Goal: Book appointment/travel/reservation

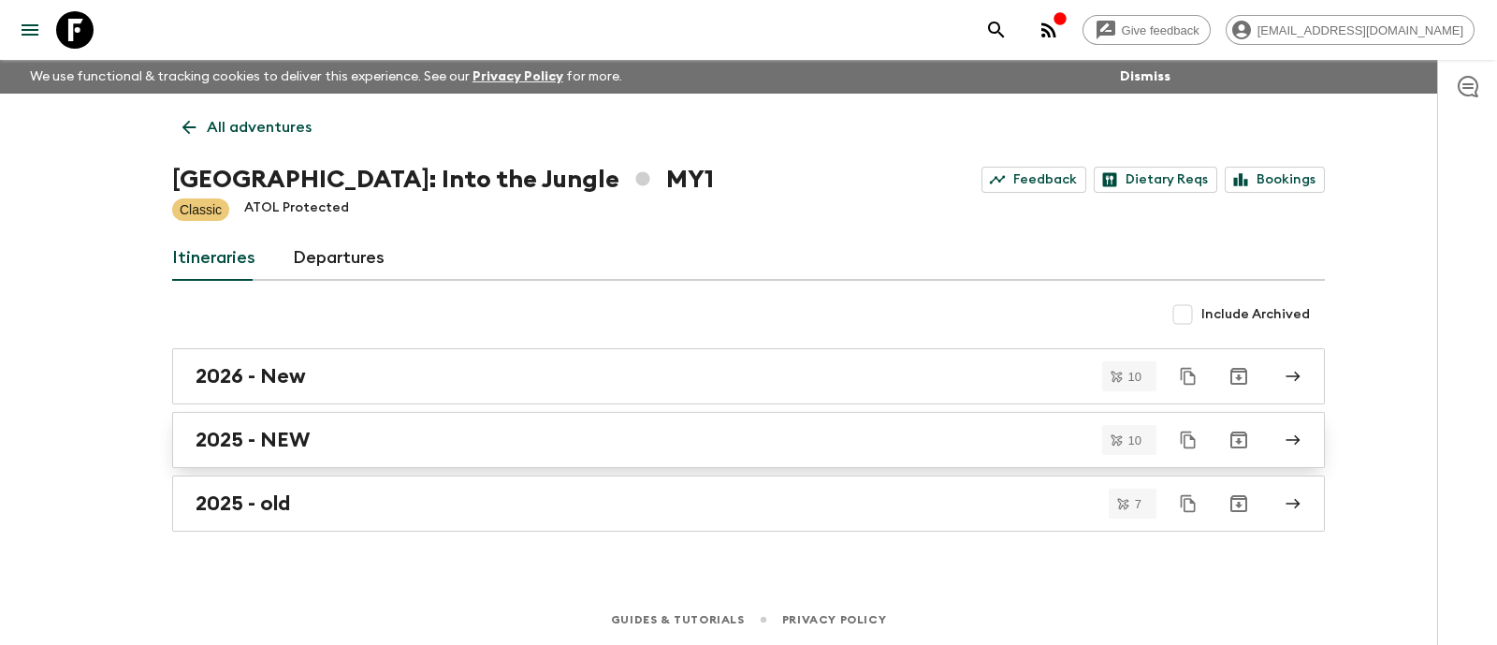
click at [333, 429] on div "2025 - NEW" at bounding box center [731, 440] width 1070 height 24
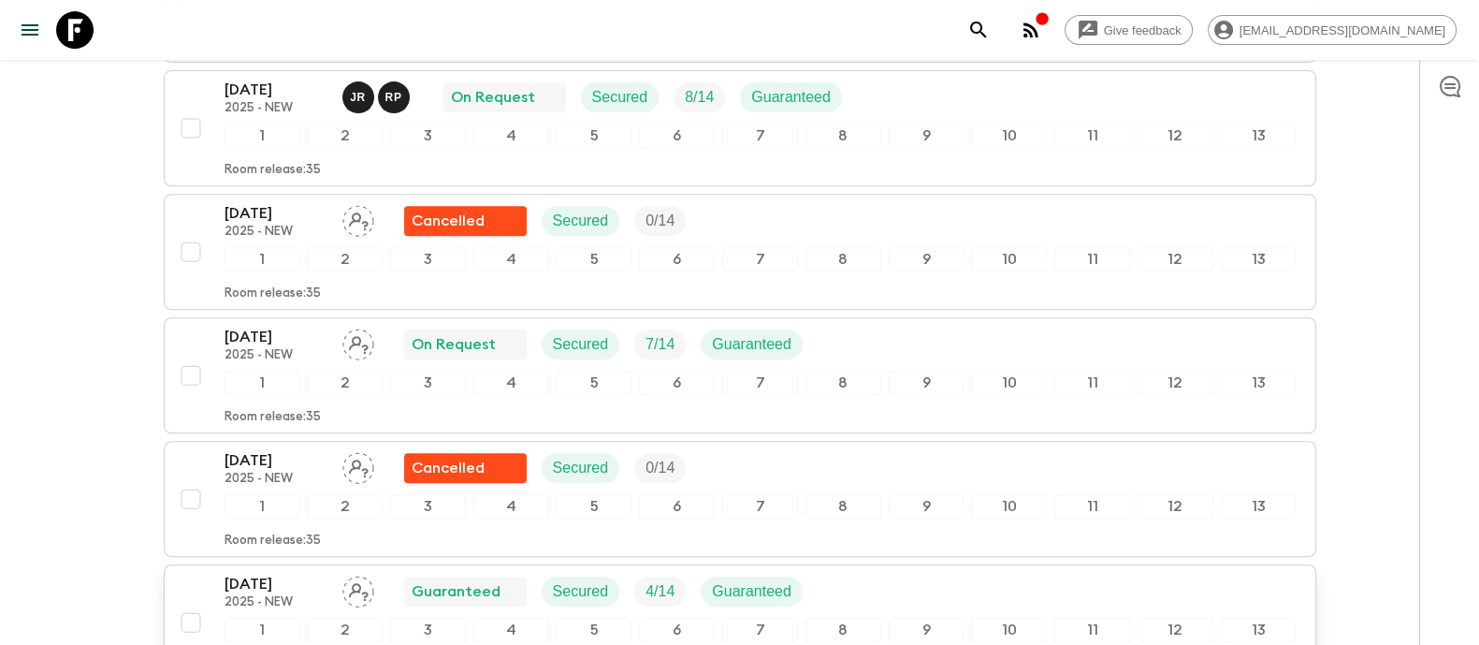
scroll to position [910, 0]
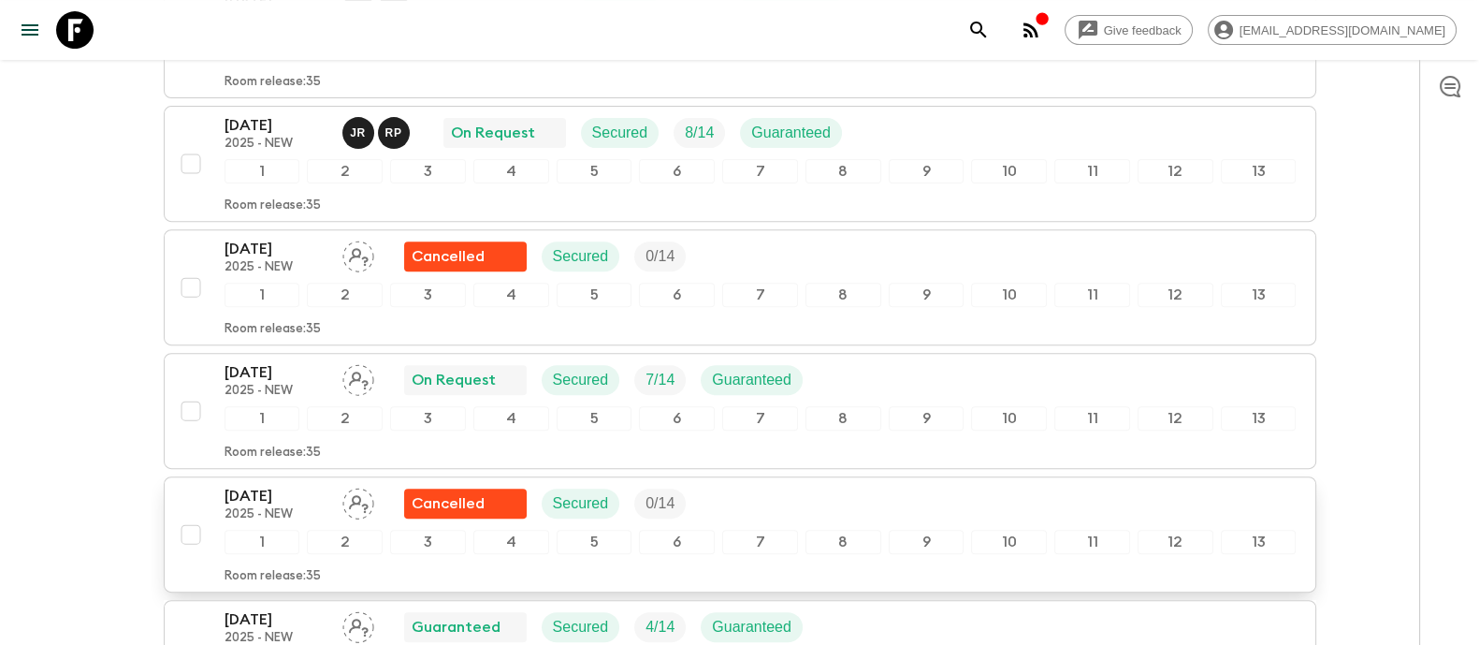
click at [251, 507] on p "2025 - NEW" at bounding box center [276, 514] width 103 height 15
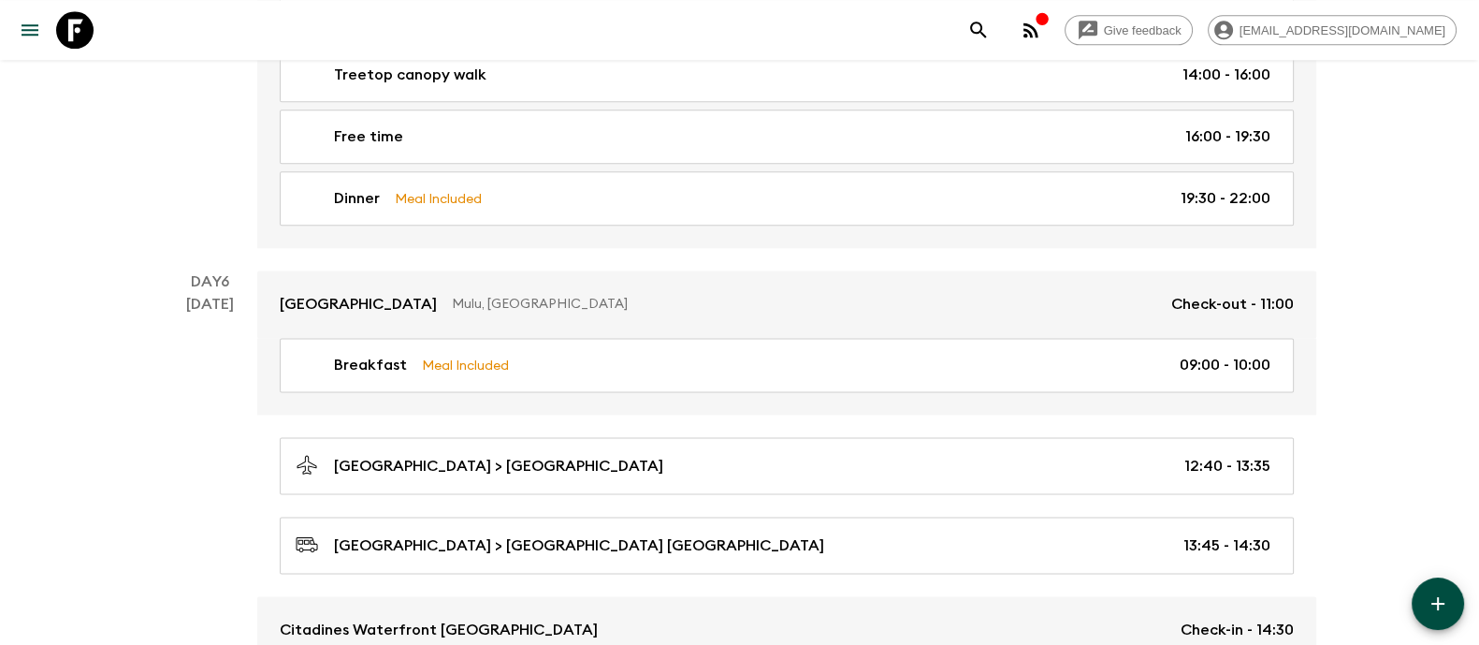
scroll to position [3040, 0]
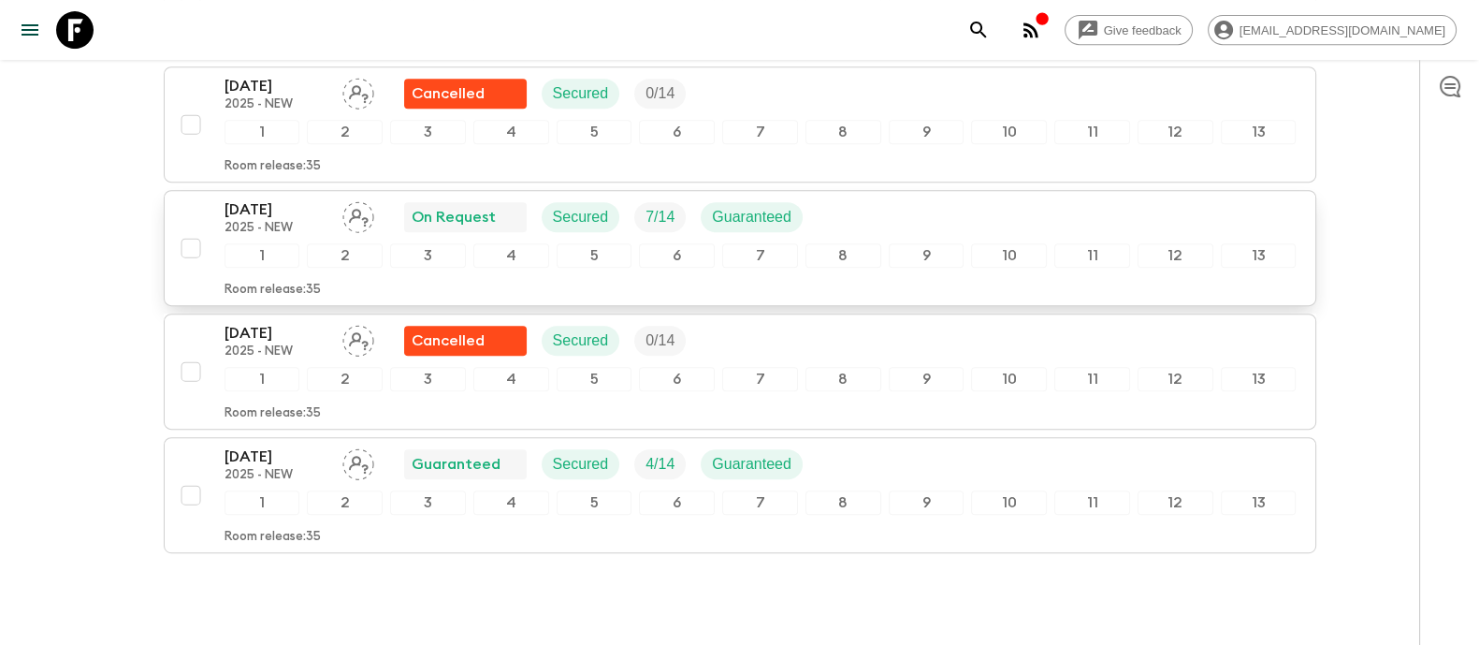
scroll to position [1144, 0]
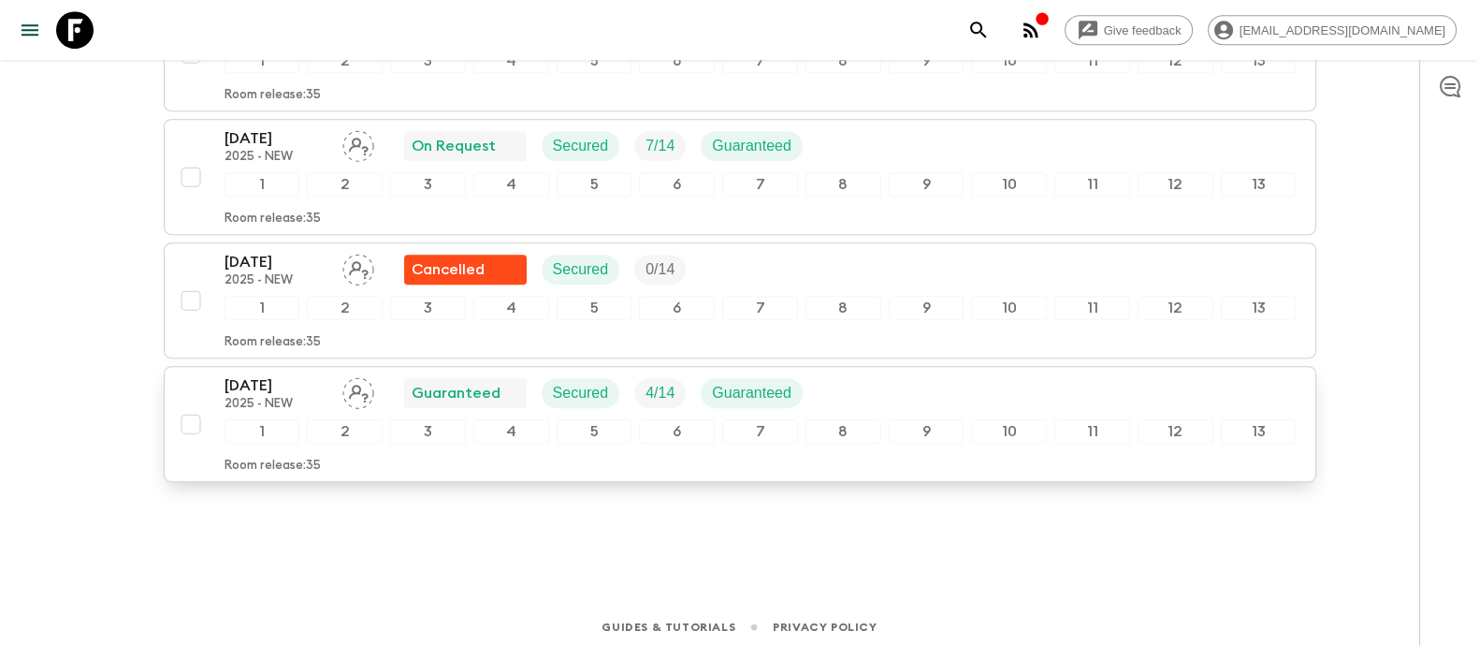
click at [284, 382] on p "[DATE]" at bounding box center [276, 385] width 103 height 22
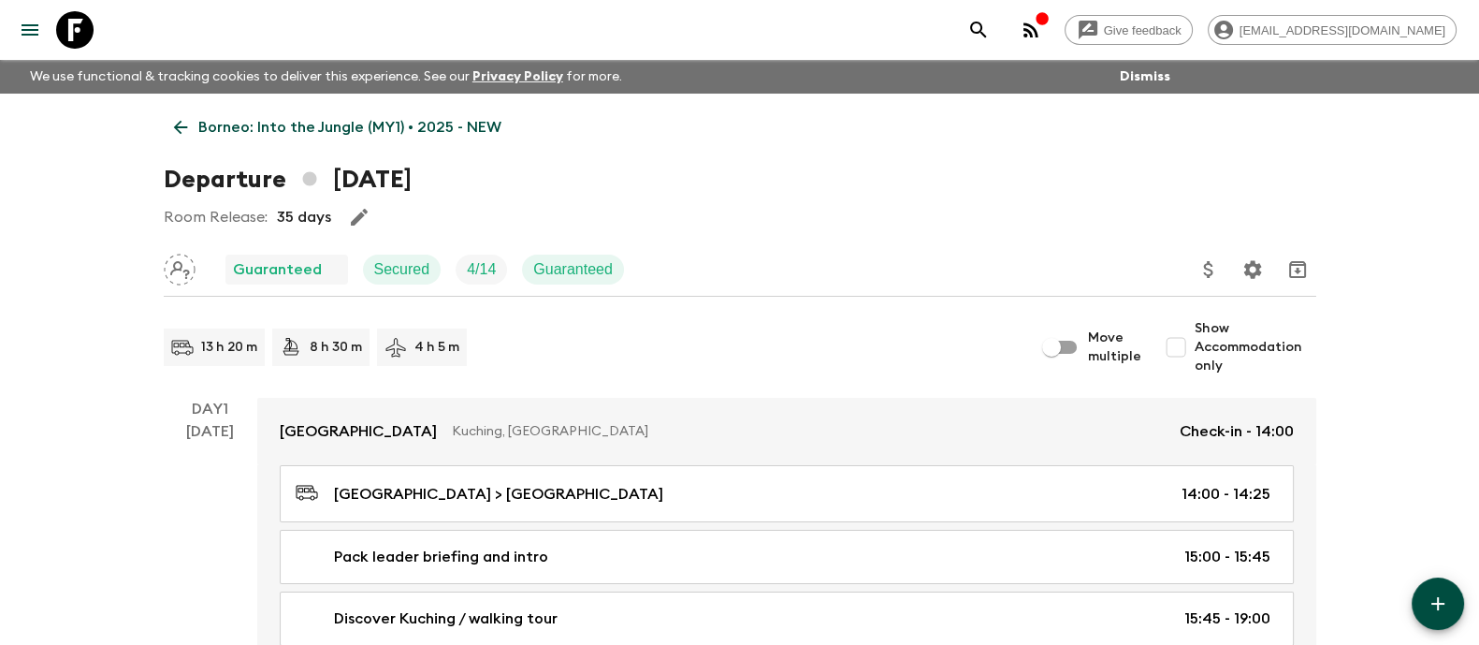
scroll to position [22, 0]
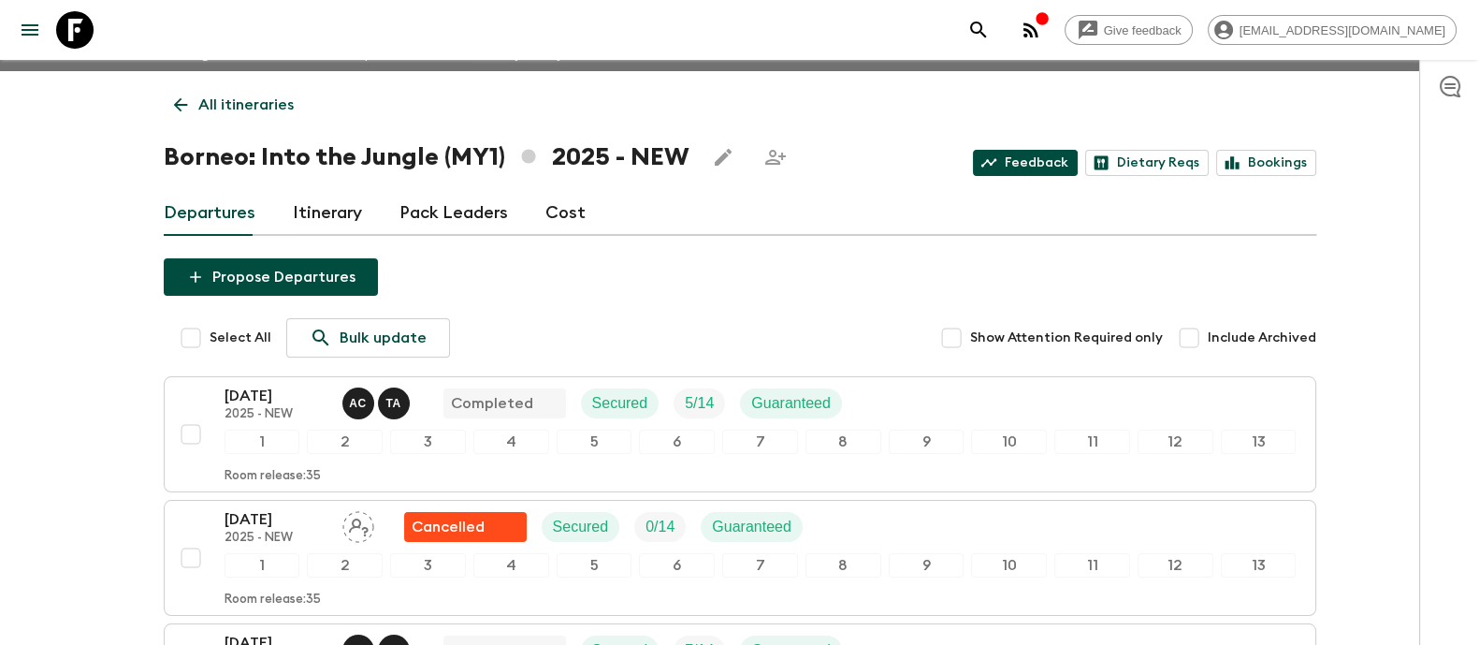
click at [1031, 160] on link "Feedback" at bounding box center [1025, 163] width 105 height 26
